Goal: Task Accomplishment & Management: Use online tool/utility

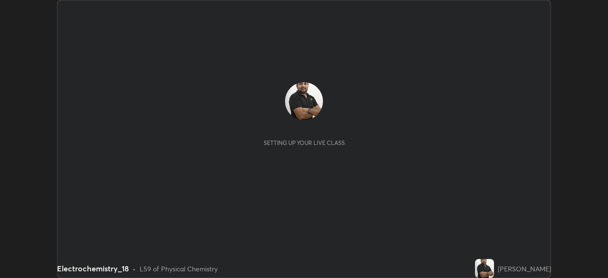
scroll to position [278, 608]
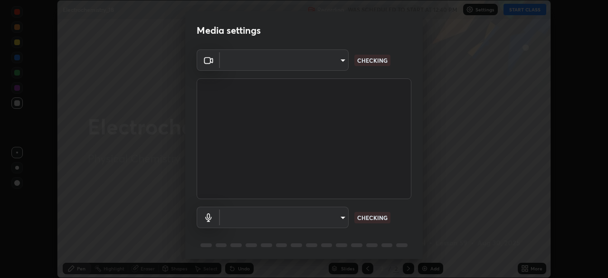
type input "9ce9bf5b38d6cfc450dc04700dda146ffef8b1f769f81d34cd4980de2a0341eb"
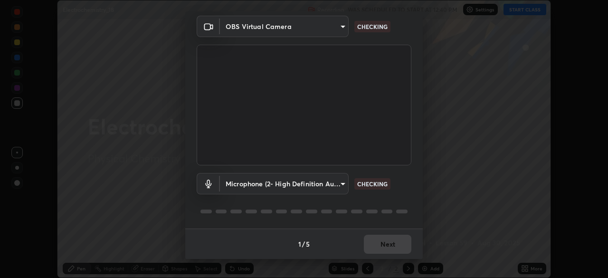
click at [337, 181] on body "Erase all Electrochemistry_18 Recording WAS SCHEDULED TO START AT 12:40 PM Sett…" at bounding box center [304, 139] width 608 height 278
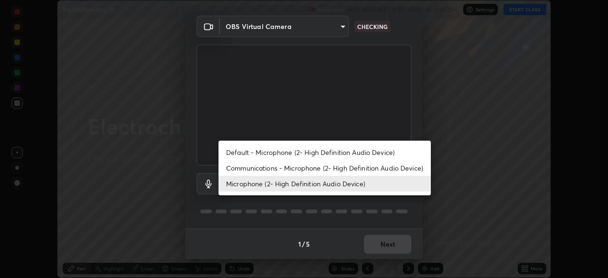
click at [338, 169] on li "Communications - Microphone (2- High Definition Audio Device)" at bounding box center [325, 168] width 212 height 16
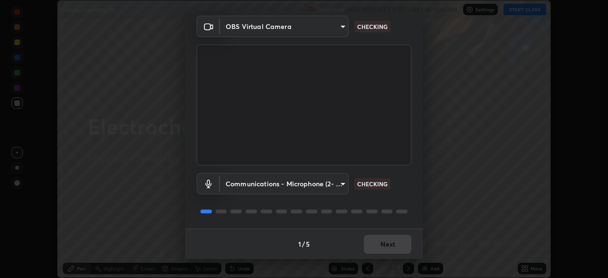
click at [327, 192] on body "Erase all Electrochemistry_18 Recording WAS SCHEDULED TO START AT 12:40 PM Sett…" at bounding box center [304, 139] width 608 height 278
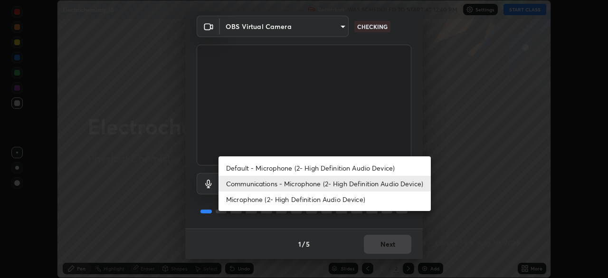
click at [334, 203] on li "Microphone (2- High Definition Audio Device)" at bounding box center [325, 199] width 212 height 16
type input "8f805d1c6ec510f31eccd00171c3be29f511b46dd0daeaf64aa4ac9130cc1c3d"
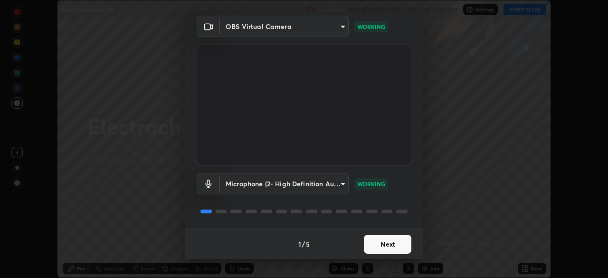
click at [397, 243] on button "Next" at bounding box center [388, 244] width 48 height 19
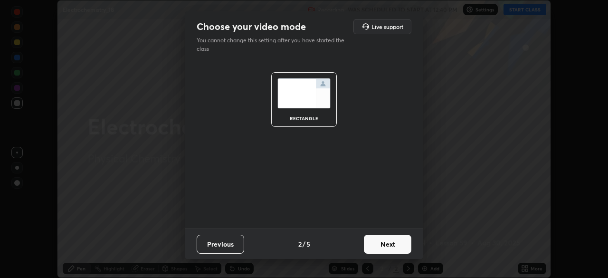
scroll to position [0, 0]
click at [391, 248] on button "Next" at bounding box center [388, 244] width 48 height 19
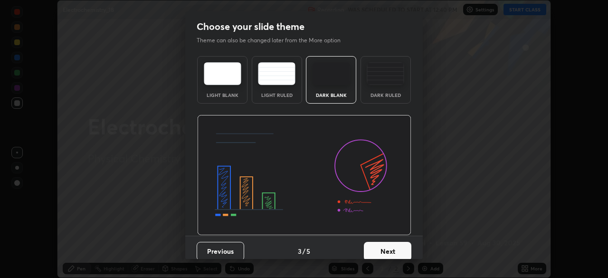
click at [392, 249] on button "Next" at bounding box center [388, 251] width 48 height 19
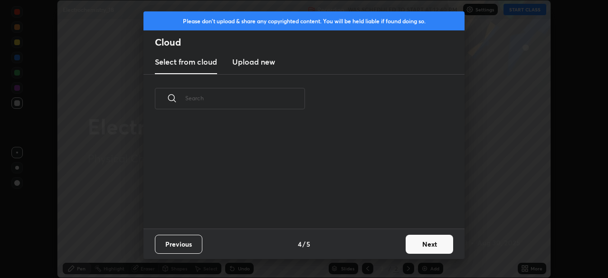
click at [425, 242] on button "Next" at bounding box center [430, 244] width 48 height 19
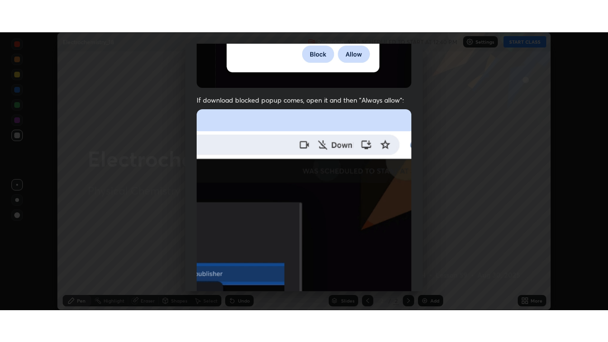
scroll to position [214, 0]
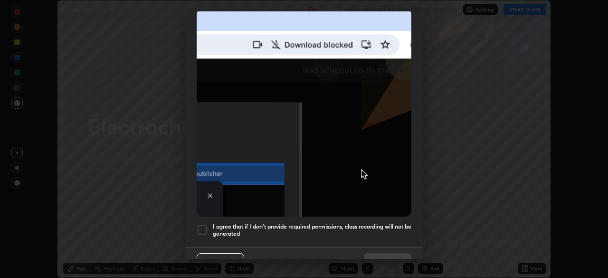
click at [386, 223] on h5 "I agree that if I don't provide required permissions, class recording will not …" at bounding box center [312, 230] width 199 height 15
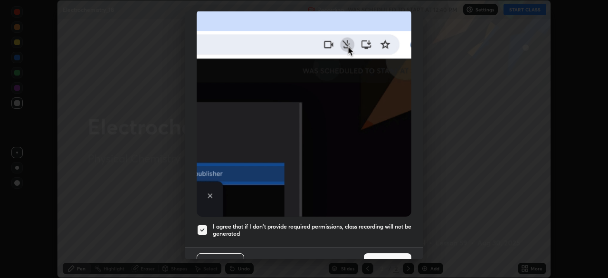
click at [391, 253] on button "Done" at bounding box center [388, 262] width 48 height 19
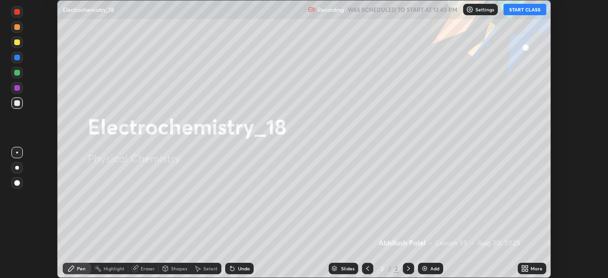
click at [533, 12] on button "START CLASS" at bounding box center [525, 9] width 43 height 11
click at [538, 265] on div "More" at bounding box center [532, 268] width 29 height 11
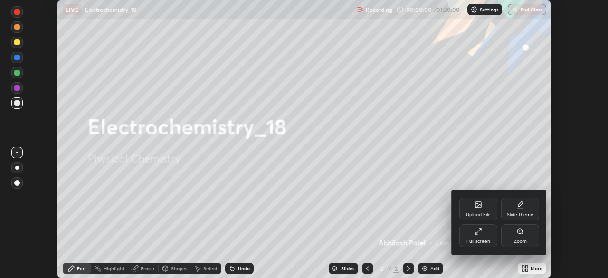
click at [482, 241] on div "Full screen" at bounding box center [479, 241] width 24 height 5
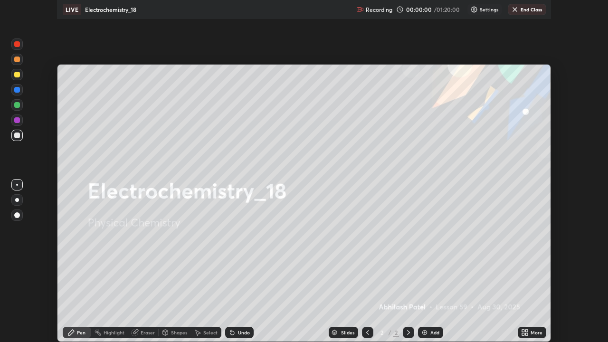
scroll to position [342, 608]
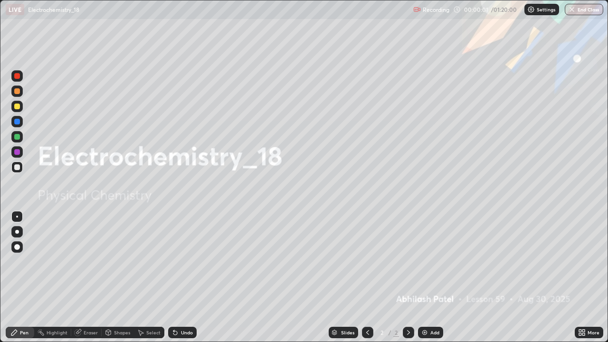
click at [436, 277] on div "Add" at bounding box center [430, 332] width 25 height 11
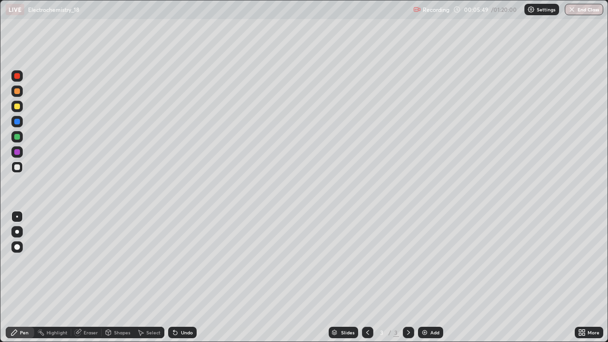
click at [17, 231] on div at bounding box center [17, 232] width 4 height 4
click at [186, 277] on div "Undo" at bounding box center [182, 332] width 29 height 11
click at [190, 277] on div "Undo" at bounding box center [182, 332] width 29 height 11
click at [88, 277] on div "Eraser" at bounding box center [86, 332] width 30 height 19
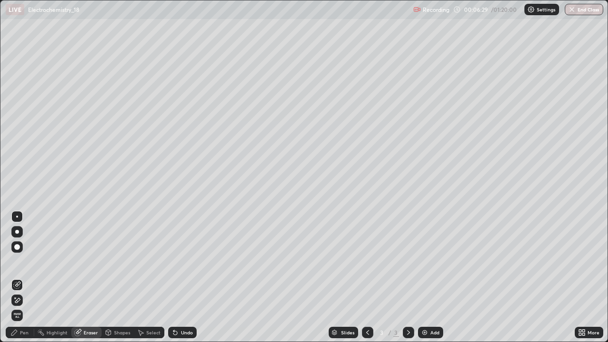
click at [27, 277] on div "Pen" at bounding box center [20, 332] width 29 height 11
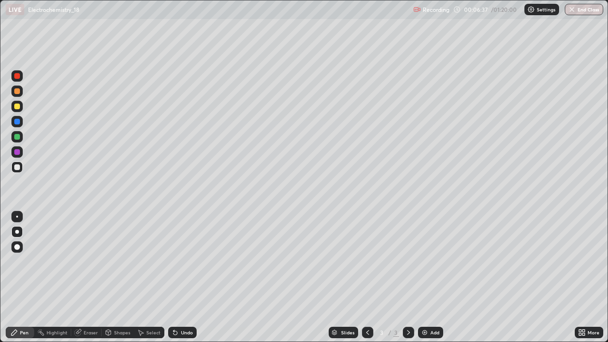
click at [178, 277] on div "Undo" at bounding box center [182, 332] width 29 height 11
click at [181, 277] on div "Undo" at bounding box center [182, 332] width 29 height 11
click at [20, 172] on div at bounding box center [16, 167] width 11 height 11
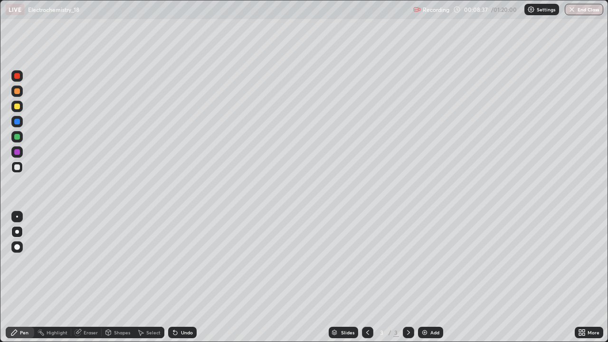
click at [80, 277] on icon at bounding box center [78, 333] width 8 height 8
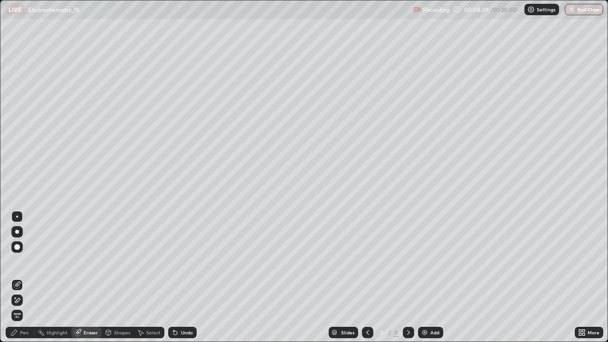
click at [27, 277] on div "Pen" at bounding box center [24, 332] width 9 height 5
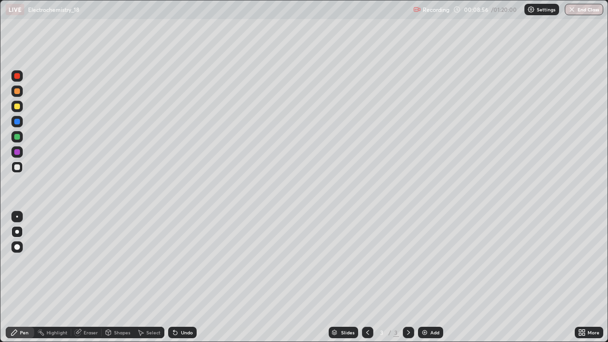
click at [21, 120] on div at bounding box center [16, 121] width 11 height 11
click at [21, 109] on div at bounding box center [16, 106] width 11 height 11
click at [430, 277] on div "Add" at bounding box center [434, 332] width 9 height 5
click at [186, 277] on div "Undo" at bounding box center [182, 332] width 29 height 11
click at [189, 277] on div "Undo" at bounding box center [182, 332] width 29 height 11
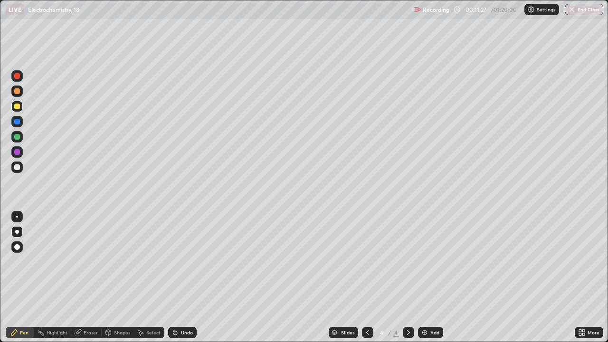
click at [187, 277] on div "Undo" at bounding box center [182, 332] width 29 height 11
click at [436, 277] on div "Add" at bounding box center [434, 332] width 9 height 5
click at [188, 277] on div "Undo" at bounding box center [180, 332] width 32 height 19
click at [184, 277] on div "Undo" at bounding box center [180, 332] width 32 height 19
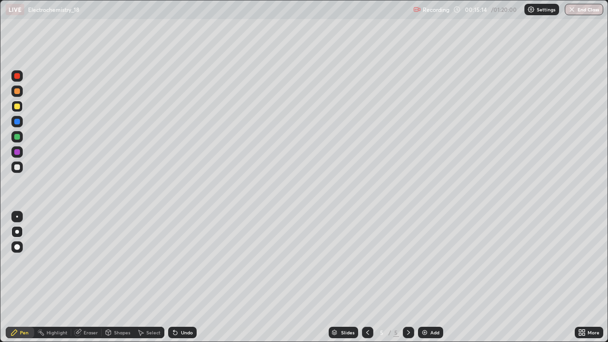
click at [186, 277] on div "Undo" at bounding box center [182, 332] width 29 height 11
click at [187, 277] on div "Undo" at bounding box center [187, 332] width 12 height 5
click at [423, 277] on div "Add" at bounding box center [430, 332] width 25 height 11
click at [191, 277] on div "Undo" at bounding box center [182, 332] width 29 height 11
click at [187, 277] on div "Undo" at bounding box center [182, 332] width 29 height 11
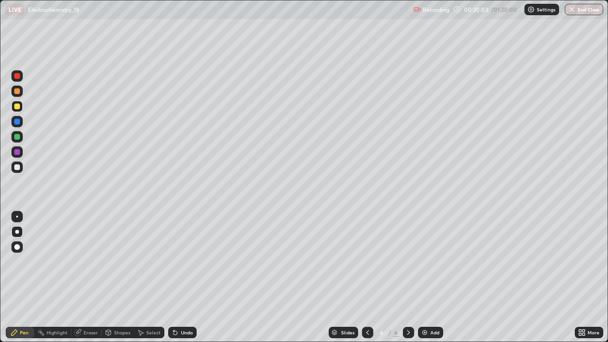
click at [184, 277] on div "Undo" at bounding box center [182, 332] width 29 height 11
click at [182, 277] on div "Undo" at bounding box center [182, 332] width 29 height 11
click at [434, 277] on div "Add" at bounding box center [430, 332] width 25 height 11
click at [368, 277] on icon at bounding box center [368, 333] width 8 height 8
click at [408, 277] on div at bounding box center [408, 332] width 11 height 11
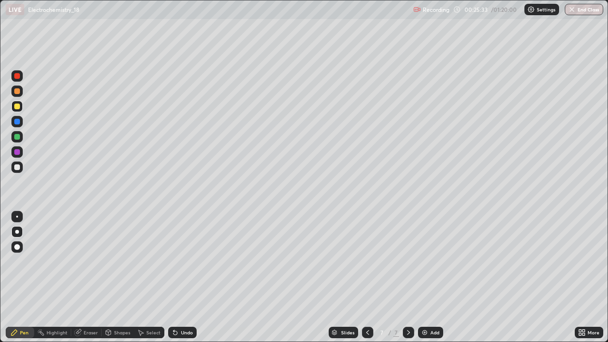
click at [179, 277] on div "Undo" at bounding box center [180, 332] width 32 height 19
click at [21, 124] on div at bounding box center [16, 121] width 11 height 11
click at [17, 92] on div at bounding box center [17, 91] width 6 height 6
click at [181, 277] on div "Undo" at bounding box center [180, 332] width 32 height 19
click at [362, 277] on div at bounding box center [367, 332] width 11 height 19
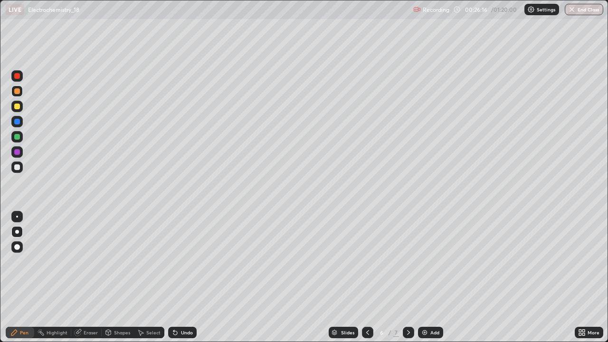
click at [405, 277] on icon at bounding box center [409, 333] width 8 height 8
click at [185, 277] on div "Undo" at bounding box center [182, 332] width 29 height 11
click at [179, 277] on div "Undo" at bounding box center [182, 332] width 29 height 11
click at [92, 277] on div "Eraser" at bounding box center [91, 332] width 14 height 5
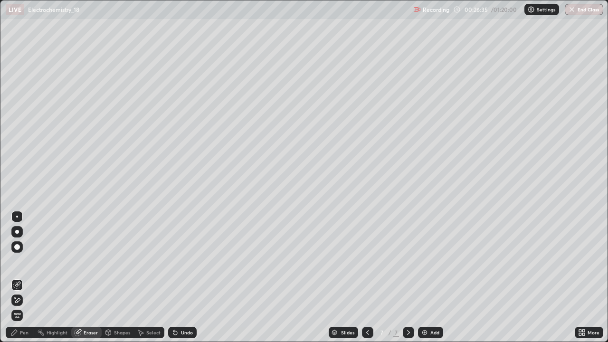
click at [29, 277] on div "Pen" at bounding box center [20, 332] width 29 height 11
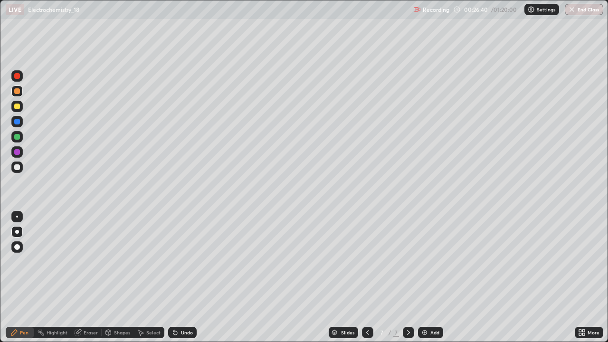
click at [177, 277] on div "Undo" at bounding box center [182, 332] width 29 height 11
click at [17, 107] on div at bounding box center [17, 107] width 6 height 6
click at [367, 277] on icon at bounding box center [368, 333] width 8 height 8
click at [409, 277] on div at bounding box center [408, 332] width 11 height 19
click at [176, 277] on icon at bounding box center [176, 333] width 8 height 8
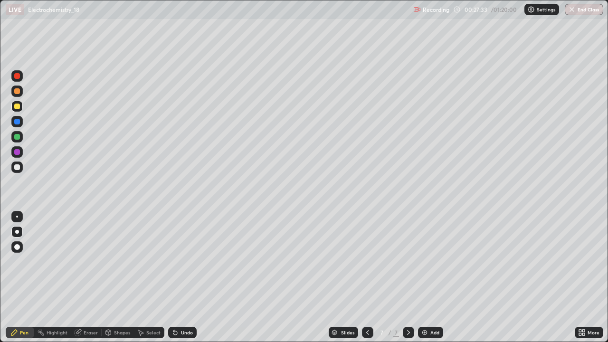
click at [179, 277] on div "Undo" at bounding box center [182, 332] width 29 height 11
click at [173, 277] on icon at bounding box center [173, 330] width 1 height 1
click at [176, 277] on div "Undo" at bounding box center [182, 332] width 29 height 11
click at [172, 277] on div "Undo" at bounding box center [182, 332] width 29 height 11
click at [173, 277] on icon at bounding box center [173, 330] width 1 height 1
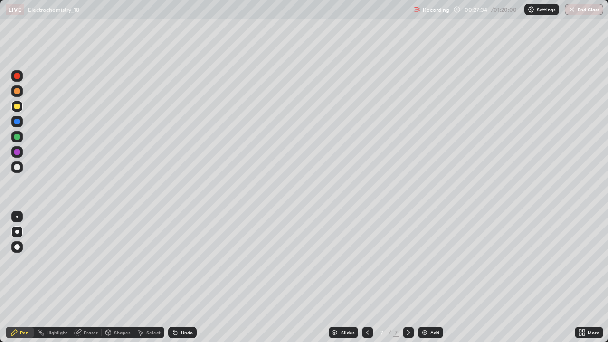
click at [181, 277] on div "Undo" at bounding box center [182, 332] width 29 height 11
click at [88, 277] on div "Eraser" at bounding box center [86, 332] width 30 height 19
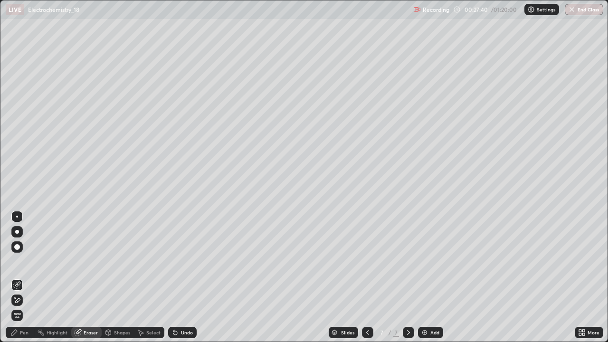
click at [27, 277] on div "Pen" at bounding box center [24, 332] width 9 height 5
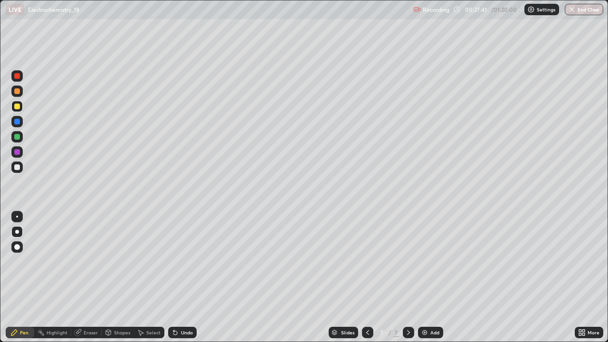
click at [19, 93] on div at bounding box center [17, 91] width 6 height 6
click at [17, 151] on div at bounding box center [17, 152] width 6 height 6
click at [182, 277] on div "Undo" at bounding box center [187, 332] width 12 height 5
click at [177, 277] on icon at bounding box center [176, 333] width 8 height 8
click at [173, 277] on icon at bounding box center [175, 333] width 4 height 4
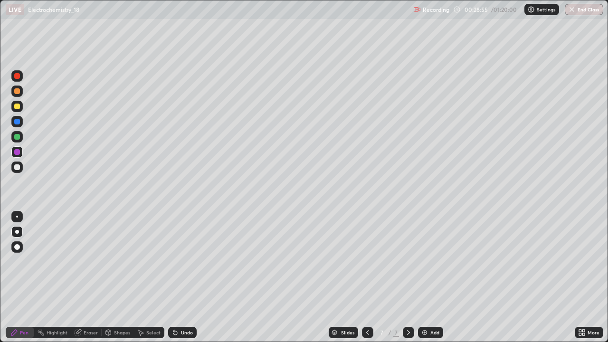
click at [173, 277] on icon at bounding box center [175, 333] width 4 height 4
click at [181, 277] on div "Undo" at bounding box center [182, 332] width 29 height 11
click at [177, 277] on div "Undo" at bounding box center [182, 332] width 29 height 11
click at [173, 277] on icon at bounding box center [173, 330] width 1 height 1
click at [183, 277] on div "Undo" at bounding box center [182, 332] width 29 height 11
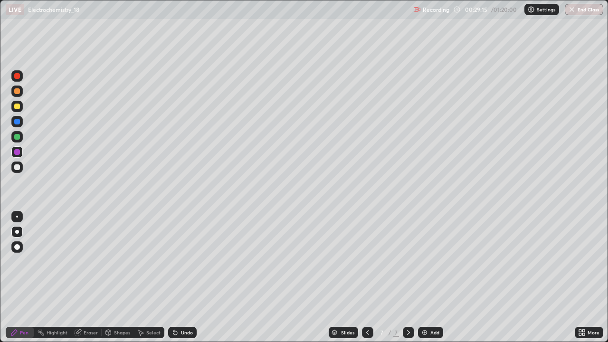
click at [181, 277] on div "Undo" at bounding box center [182, 332] width 29 height 11
click at [179, 277] on div "Undo" at bounding box center [182, 332] width 29 height 11
click at [178, 277] on div "Undo" at bounding box center [182, 332] width 29 height 11
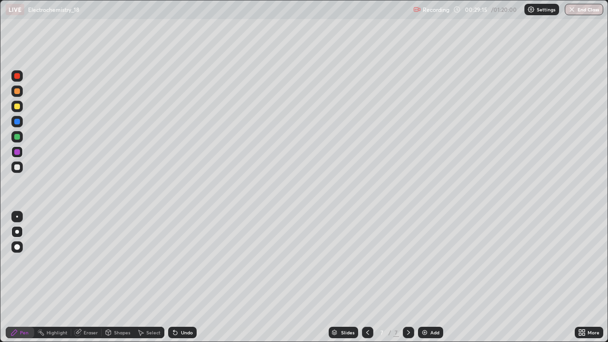
click at [181, 277] on div "Undo" at bounding box center [182, 332] width 29 height 11
click at [182, 277] on div "Undo" at bounding box center [182, 332] width 29 height 11
click at [183, 277] on div "Undo" at bounding box center [182, 332] width 29 height 11
click at [184, 277] on div "Undo" at bounding box center [182, 332] width 29 height 11
click at [183, 277] on div "Undo" at bounding box center [182, 332] width 29 height 11
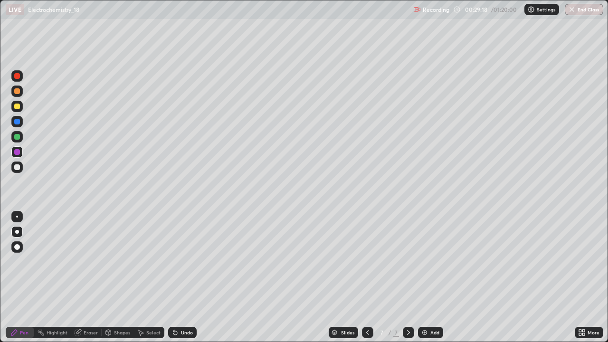
click at [184, 277] on div "Undo" at bounding box center [182, 332] width 29 height 11
click at [185, 277] on div "Undo" at bounding box center [182, 332] width 29 height 11
click at [185, 277] on div "Undo" at bounding box center [187, 332] width 12 height 5
click at [177, 277] on icon at bounding box center [176, 333] width 8 height 8
click at [173, 277] on icon at bounding box center [173, 330] width 1 height 1
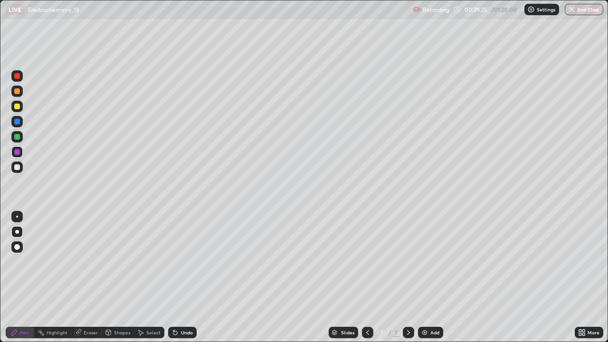
click at [173, 277] on icon at bounding box center [173, 330] width 1 height 1
click at [180, 277] on div "Undo" at bounding box center [182, 332] width 29 height 11
click at [90, 277] on div "Eraser" at bounding box center [91, 332] width 14 height 5
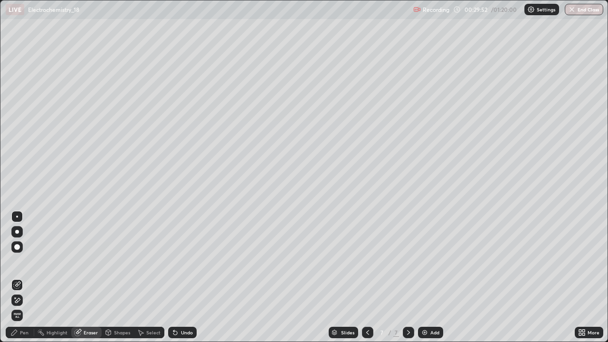
click at [26, 277] on div "Pen" at bounding box center [24, 332] width 9 height 5
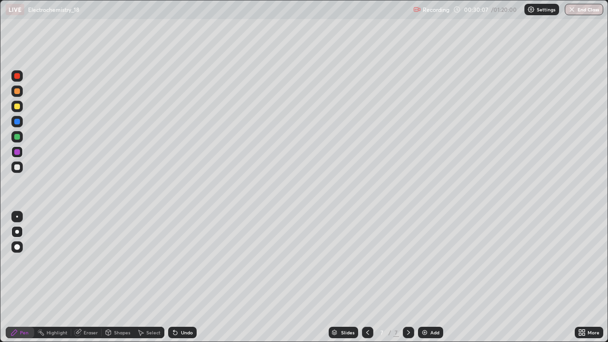
click at [190, 277] on div "Undo" at bounding box center [182, 332] width 29 height 11
click at [182, 277] on div "Undo" at bounding box center [187, 332] width 12 height 5
click at [182, 277] on div "Undo" at bounding box center [182, 332] width 29 height 11
click at [185, 277] on div "Undo" at bounding box center [187, 332] width 12 height 5
click at [22, 170] on div at bounding box center [16, 167] width 11 height 11
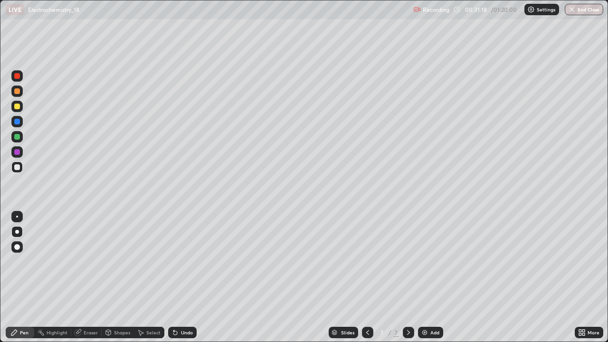
click at [191, 277] on div "Undo" at bounding box center [187, 332] width 12 height 5
click at [19, 171] on div at bounding box center [16, 167] width 11 height 11
click at [22, 126] on div at bounding box center [16, 121] width 11 height 15
click at [20, 105] on div at bounding box center [16, 106] width 11 height 11
click at [188, 277] on div "Undo" at bounding box center [187, 332] width 12 height 5
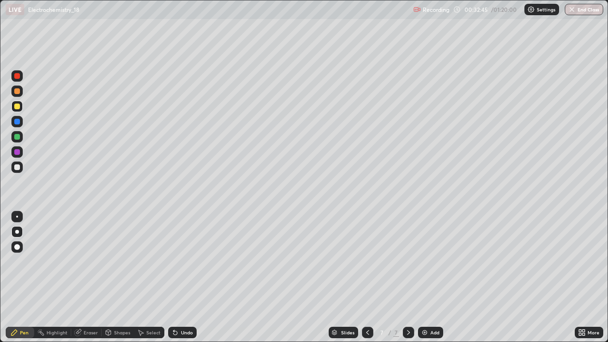
click at [182, 277] on div "Undo" at bounding box center [182, 332] width 29 height 11
click at [178, 277] on div "Undo" at bounding box center [182, 332] width 29 height 11
click at [174, 277] on icon at bounding box center [175, 333] width 4 height 4
click at [191, 277] on div "Undo" at bounding box center [187, 332] width 12 height 5
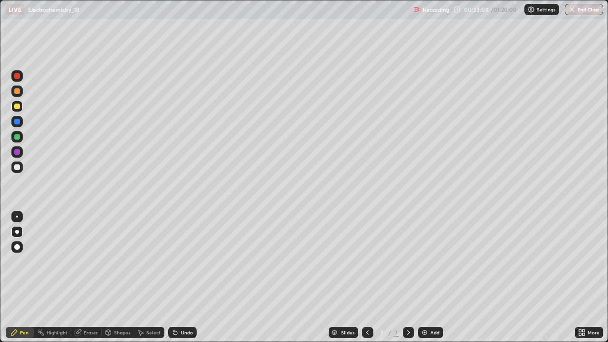
click at [188, 277] on div "Undo" at bounding box center [182, 332] width 29 height 11
click at [195, 277] on div "Undo" at bounding box center [182, 332] width 29 height 11
click at [184, 277] on div "Undo" at bounding box center [187, 332] width 12 height 5
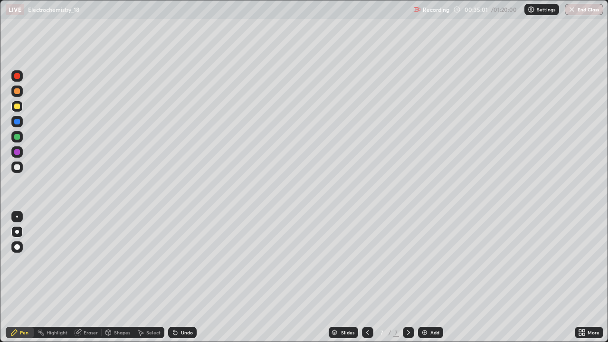
click at [430, 277] on div "Add" at bounding box center [434, 332] width 9 height 5
click at [187, 277] on div "Undo" at bounding box center [187, 332] width 12 height 5
click at [184, 277] on div "Undo" at bounding box center [182, 332] width 29 height 11
click at [24, 277] on div "Pen" at bounding box center [20, 332] width 29 height 11
click at [179, 277] on div "Undo" at bounding box center [182, 332] width 29 height 11
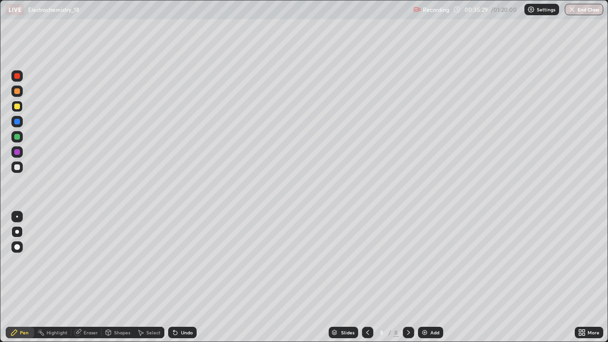
click at [17, 138] on div at bounding box center [17, 137] width 6 height 6
click at [184, 277] on div "Undo" at bounding box center [182, 332] width 29 height 11
click at [86, 277] on div "Eraser" at bounding box center [86, 332] width 30 height 11
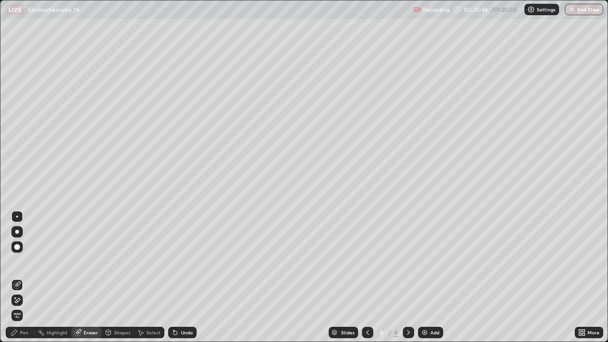
click at [20, 277] on div "Pen" at bounding box center [24, 332] width 9 height 5
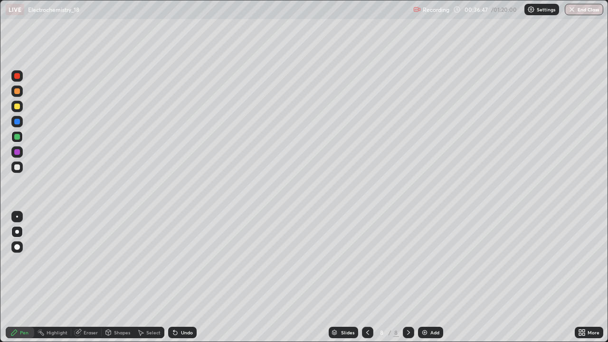
click at [19, 165] on div at bounding box center [17, 167] width 6 height 6
click at [122, 277] on div "Shapes" at bounding box center [118, 332] width 32 height 11
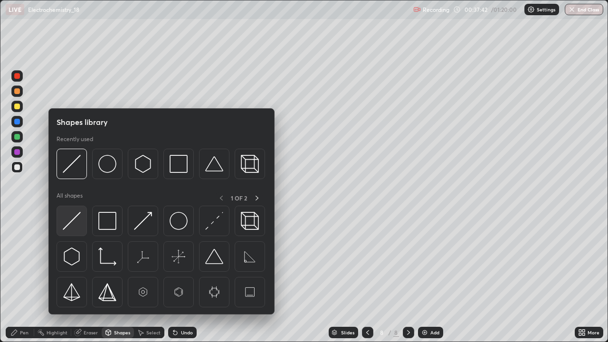
click at [82, 209] on div at bounding box center [72, 221] width 30 height 30
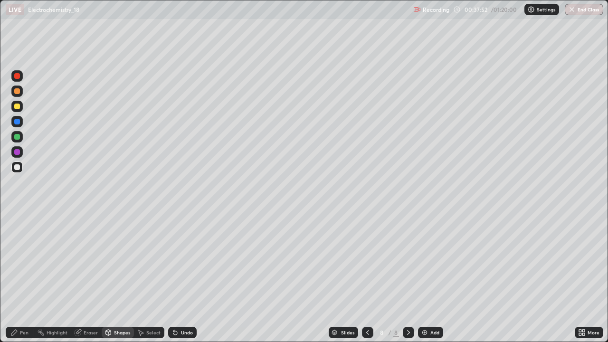
click at [189, 277] on div "Undo" at bounding box center [182, 332] width 29 height 11
click at [189, 277] on div "Undo" at bounding box center [180, 332] width 32 height 19
click at [191, 277] on div "Undo" at bounding box center [182, 332] width 29 height 11
click at [29, 277] on div "Pen" at bounding box center [20, 332] width 29 height 11
click at [191, 277] on div "Undo" at bounding box center [182, 332] width 29 height 11
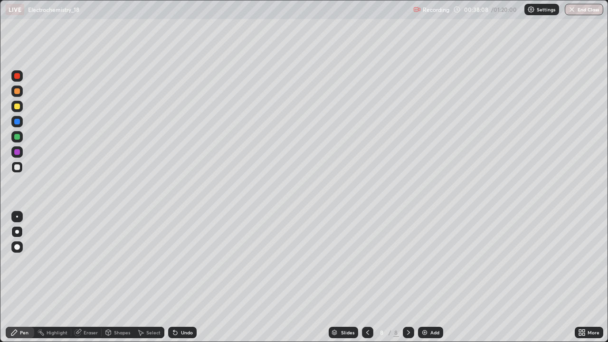
click at [191, 277] on div "Undo" at bounding box center [182, 332] width 29 height 11
click at [189, 277] on div "Undo" at bounding box center [187, 332] width 12 height 5
click at [188, 277] on div "Undo" at bounding box center [182, 332] width 29 height 11
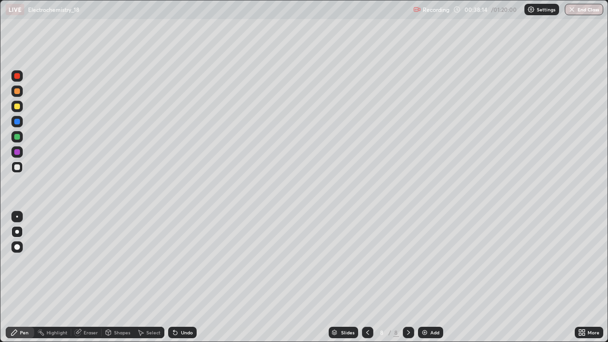
click at [189, 277] on div "Undo" at bounding box center [182, 332] width 29 height 11
click at [191, 277] on div "Undo" at bounding box center [182, 332] width 29 height 11
click at [188, 277] on div "Undo" at bounding box center [182, 332] width 29 height 11
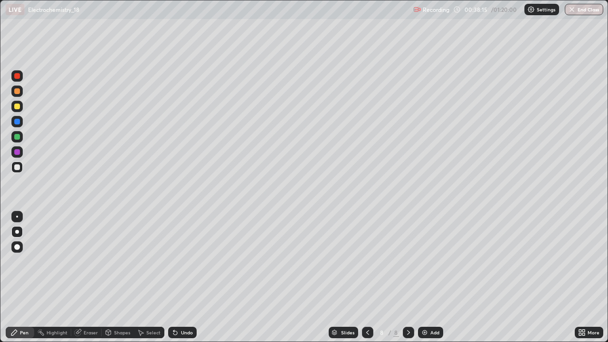
click at [188, 277] on div "Undo" at bounding box center [182, 332] width 29 height 11
click at [184, 277] on div "Undo" at bounding box center [187, 332] width 12 height 5
click at [185, 277] on div "Undo" at bounding box center [187, 332] width 12 height 5
click at [188, 277] on div "Undo" at bounding box center [187, 332] width 12 height 5
click at [189, 277] on div "Undo" at bounding box center [187, 332] width 12 height 5
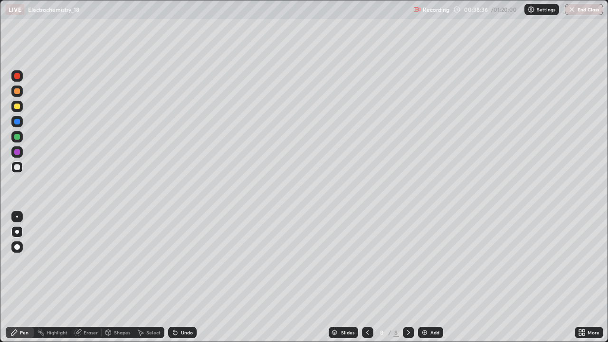
click at [189, 277] on div "Undo" at bounding box center [187, 332] width 12 height 5
click at [432, 277] on div "Add" at bounding box center [430, 332] width 25 height 11
click at [168, 277] on div "Undo" at bounding box center [182, 332] width 29 height 11
click at [425, 277] on div "Add" at bounding box center [430, 332] width 25 height 11
click at [93, 277] on div "Eraser" at bounding box center [91, 332] width 14 height 5
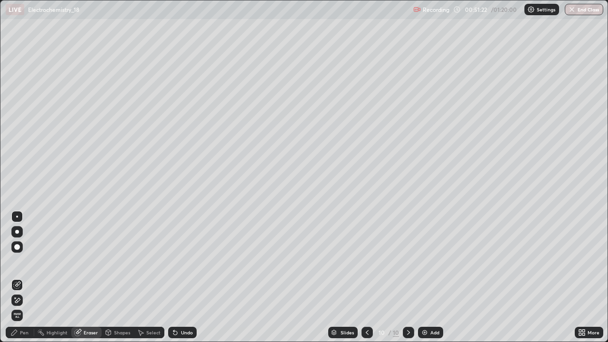
click at [22, 277] on div at bounding box center [16, 300] width 11 height 11
click at [16, 277] on span "Erase all" at bounding box center [17, 316] width 10 height 6
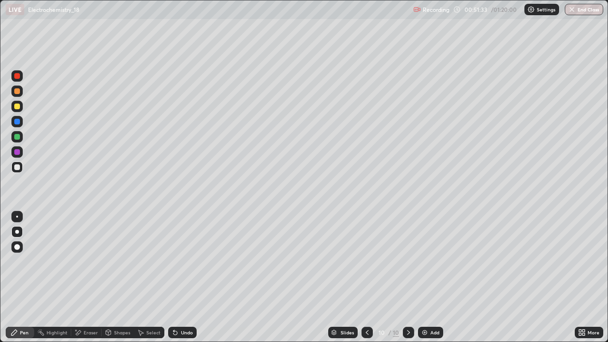
click at [188, 277] on div "Undo" at bounding box center [187, 332] width 12 height 5
click at [189, 277] on div "Undo" at bounding box center [182, 332] width 29 height 11
click at [430, 277] on div "Add" at bounding box center [434, 332] width 9 height 5
click at [17, 166] on div at bounding box center [17, 167] width 6 height 6
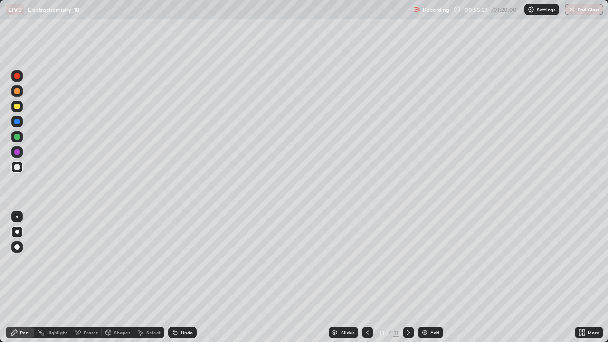
click at [17, 111] on div at bounding box center [16, 106] width 11 height 11
click at [183, 277] on div "Undo" at bounding box center [187, 332] width 12 height 5
click at [181, 277] on div "Undo" at bounding box center [187, 332] width 12 height 5
click at [174, 277] on icon at bounding box center [175, 333] width 4 height 4
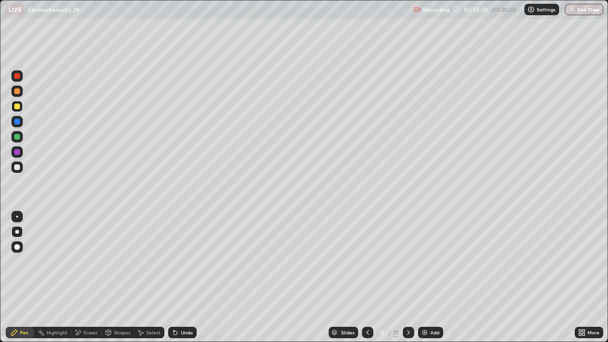
click at [178, 277] on div "Undo" at bounding box center [182, 332] width 29 height 11
click at [173, 277] on icon at bounding box center [173, 330] width 1 height 1
click at [176, 277] on icon at bounding box center [176, 333] width 8 height 8
click at [176, 277] on div "Undo" at bounding box center [182, 332] width 29 height 11
click at [173, 277] on icon at bounding box center [173, 330] width 1 height 1
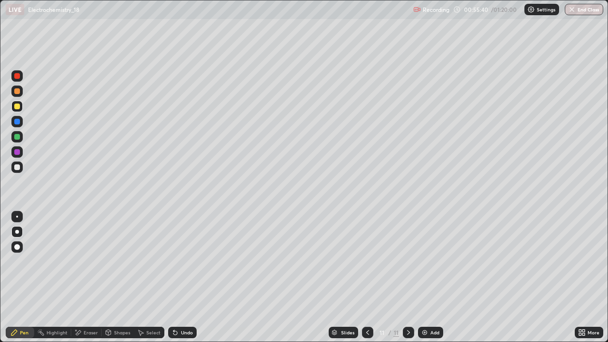
click at [173, 277] on icon at bounding box center [173, 330] width 1 height 1
click at [179, 277] on div "Undo" at bounding box center [182, 332] width 29 height 11
click at [181, 277] on div "Undo" at bounding box center [182, 332] width 29 height 11
click at [153, 277] on div "Select" at bounding box center [153, 332] width 14 height 5
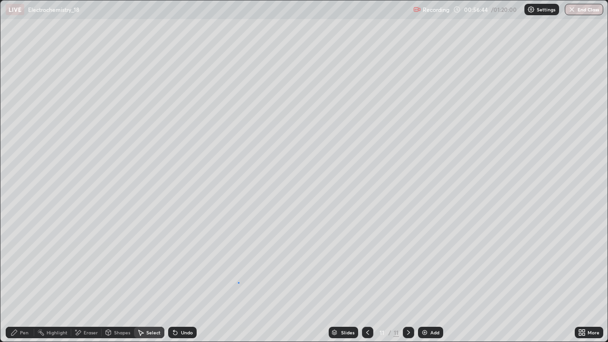
click at [238, 277] on div "0 ° Undo Copy Duplicate Duplicate to new slide Delete" at bounding box center [303, 170] width 607 height 341
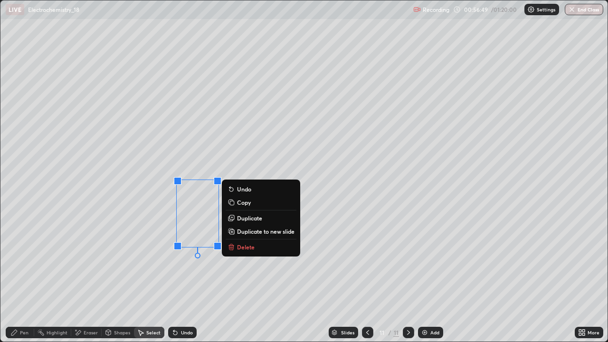
click at [235, 277] on div "0 ° Undo Copy Duplicate Duplicate to new slide Delete" at bounding box center [303, 170] width 607 height 341
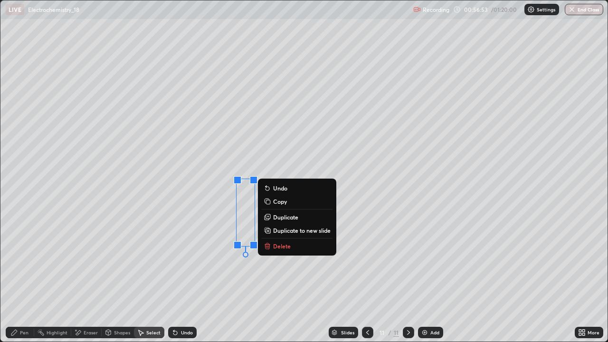
click at [235, 277] on div "0 ° Undo Copy Duplicate Duplicate to new slide Delete" at bounding box center [303, 170] width 607 height 341
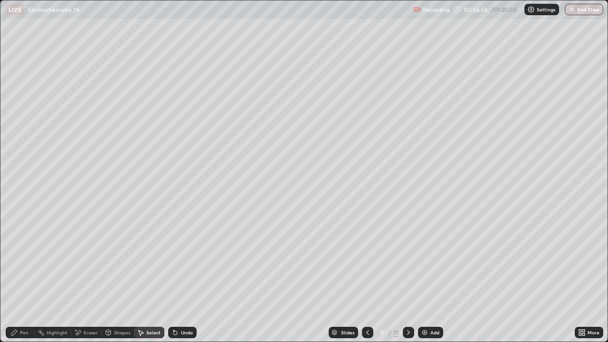
click at [25, 277] on div "Pen" at bounding box center [24, 332] width 9 height 5
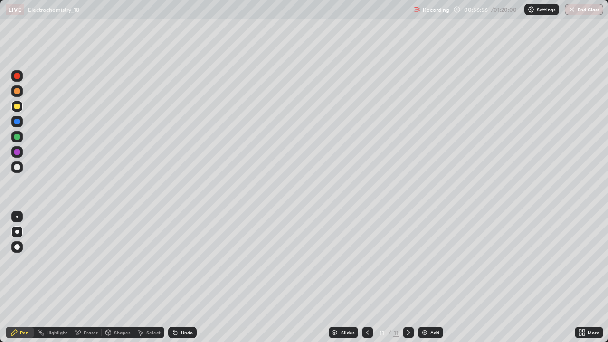
click at [19, 155] on div at bounding box center [16, 151] width 11 height 11
click at [184, 277] on div "Undo" at bounding box center [180, 332] width 32 height 19
click at [20, 138] on div at bounding box center [16, 136] width 11 height 11
click at [20, 168] on div at bounding box center [16, 167] width 11 height 11
click at [423, 277] on img at bounding box center [425, 333] width 8 height 8
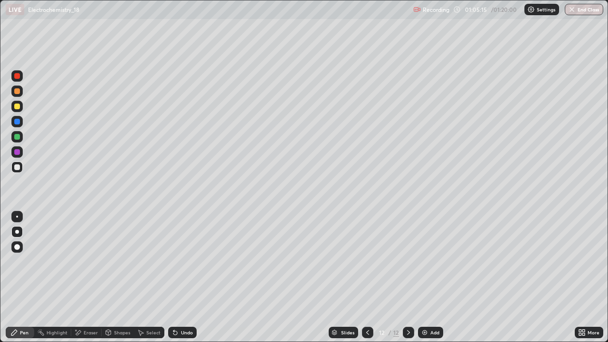
click at [15, 110] on div at bounding box center [16, 106] width 11 height 11
click at [18, 88] on div at bounding box center [17, 91] width 6 height 6
click at [365, 277] on icon at bounding box center [368, 333] width 8 height 8
click at [408, 277] on icon at bounding box center [409, 333] width 8 height 8
click at [409, 277] on icon at bounding box center [409, 333] width 8 height 8
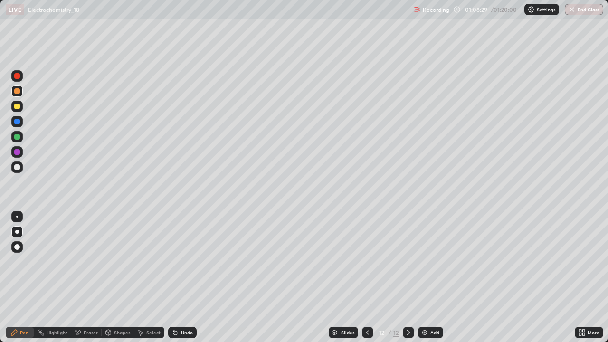
click at [408, 277] on icon at bounding box center [409, 333] width 8 height 8
click at [119, 277] on div "Shapes" at bounding box center [118, 332] width 32 height 11
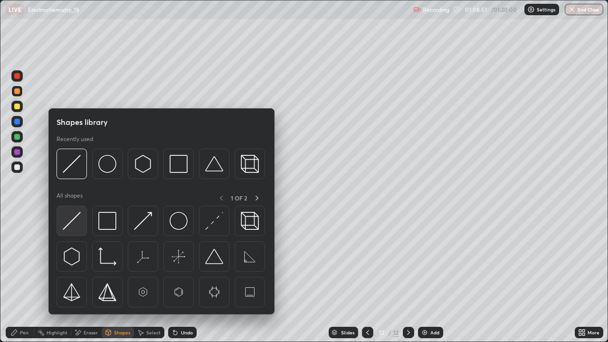
click at [78, 225] on img at bounding box center [72, 221] width 18 height 18
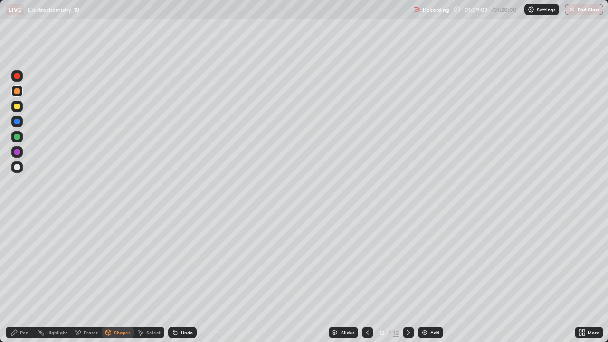
click at [182, 277] on div "Undo" at bounding box center [187, 332] width 12 height 5
click at [20, 277] on div "Pen" at bounding box center [20, 332] width 29 height 11
click at [181, 277] on div "Undo" at bounding box center [187, 332] width 12 height 5
click at [181, 277] on div "Undo" at bounding box center [182, 332] width 29 height 11
click at [190, 277] on div "Undo" at bounding box center [180, 332] width 32 height 19
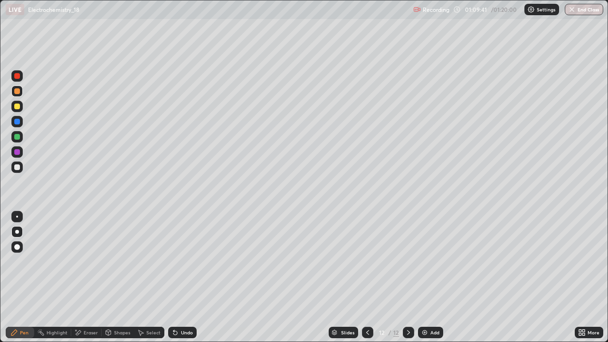
click at [186, 277] on div "Undo" at bounding box center [180, 332] width 32 height 19
click at [95, 277] on div "Eraser" at bounding box center [86, 332] width 30 height 11
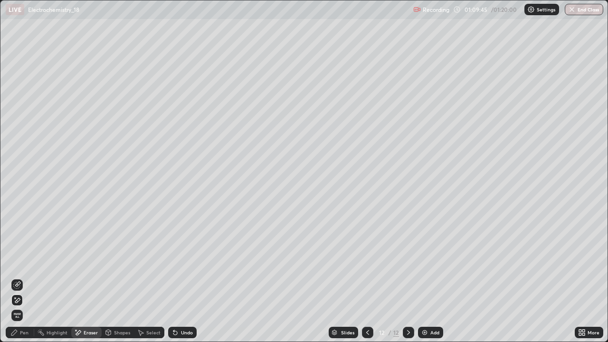
click at [32, 277] on div "Pen" at bounding box center [20, 332] width 29 height 11
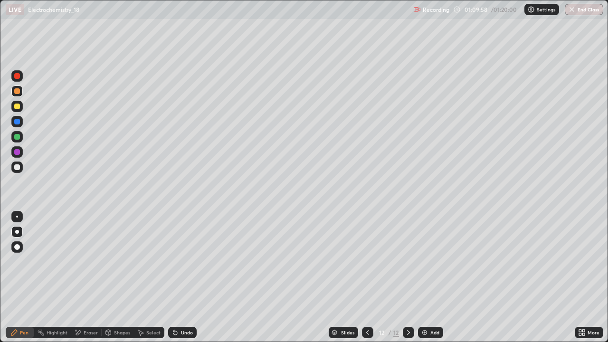
click at [19, 167] on div at bounding box center [17, 167] width 6 height 6
click at [192, 277] on div "Undo" at bounding box center [182, 332] width 29 height 11
click at [117, 277] on div "Shapes" at bounding box center [122, 332] width 16 height 5
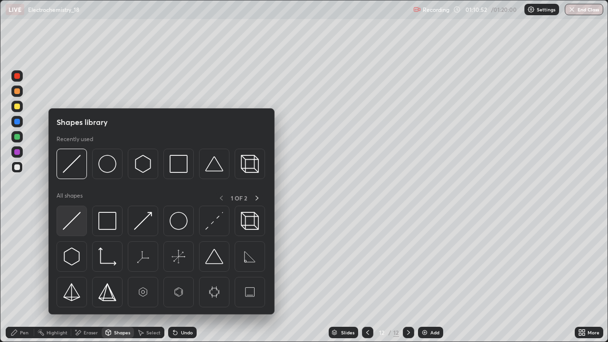
click at [74, 227] on img at bounding box center [72, 221] width 18 height 18
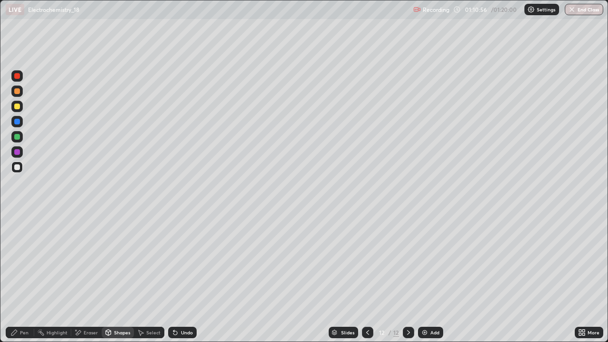
click at [21, 277] on div "Pen" at bounding box center [24, 332] width 9 height 5
click at [21, 136] on div at bounding box center [16, 136] width 11 height 11
click at [428, 277] on div "Add" at bounding box center [430, 332] width 25 height 11
click at [18, 167] on div at bounding box center [17, 167] width 6 height 6
click at [188, 277] on div "Undo" at bounding box center [182, 332] width 29 height 11
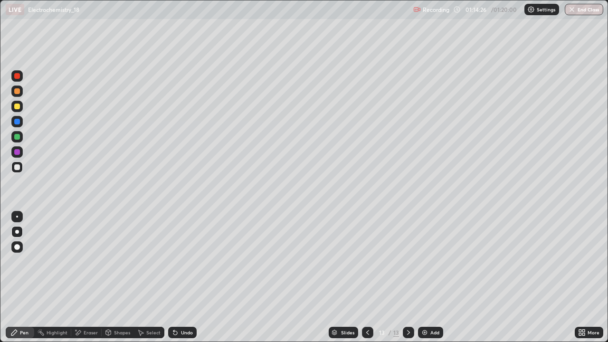
click at [184, 277] on div "Undo" at bounding box center [182, 332] width 29 height 11
click at [580, 12] on button "End Class" at bounding box center [585, 9] width 38 height 11
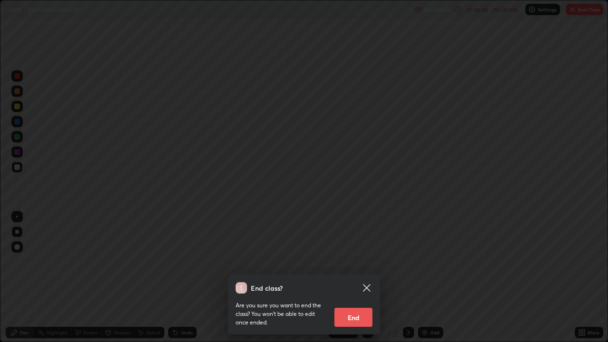
click at [408, 225] on div "End class? Are you sure you want to end the class? You won’t be able to edit on…" at bounding box center [304, 171] width 608 height 342
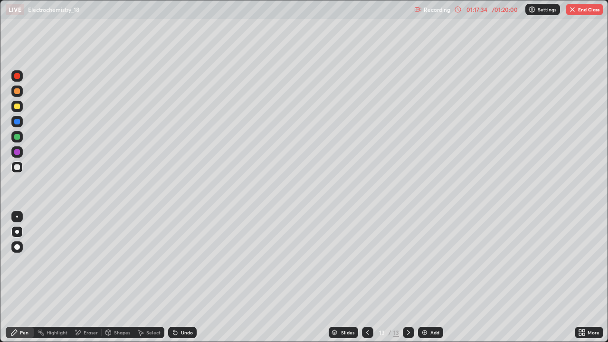
click at [586, 14] on button "End Class" at bounding box center [585, 9] width 38 height 11
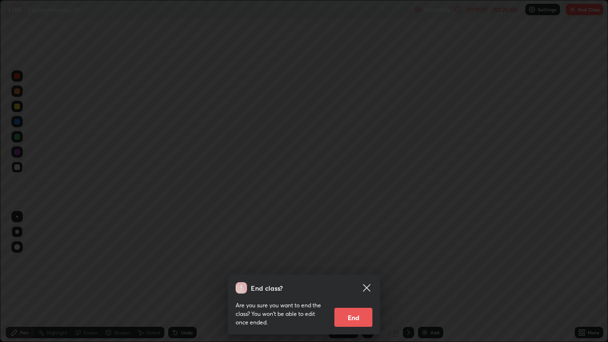
click at [347, 277] on button "End" at bounding box center [353, 317] width 38 height 19
click at [342, 277] on button "End" at bounding box center [353, 317] width 38 height 19
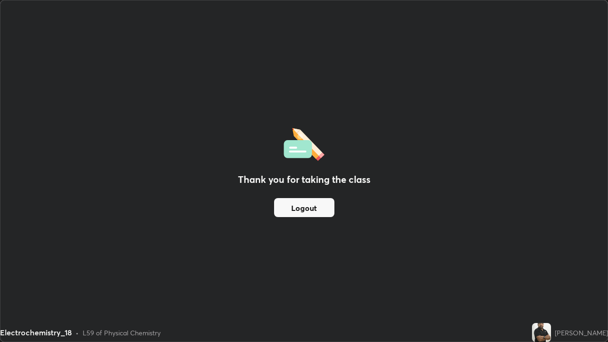
click at [348, 277] on div "Thank you for taking the class Logout" at bounding box center [303, 170] width 607 height 341
click at [305, 210] on button "Logout" at bounding box center [304, 207] width 60 height 19
click at [307, 207] on button "Logout" at bounding box center [304, 207] width 60 height 19
click at [309, 206] on button "Logout" at bounding box center [304, 207] width 60 height 19
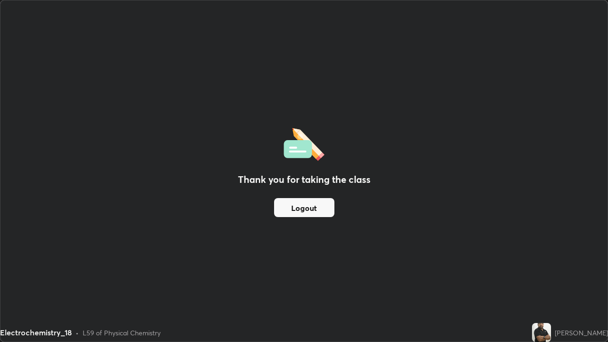
click at [308, 207] on button "Logout" at bounding box center [304, 207] width 60 height 19
